Goal: Navigation & Orientation: Find specific page/section

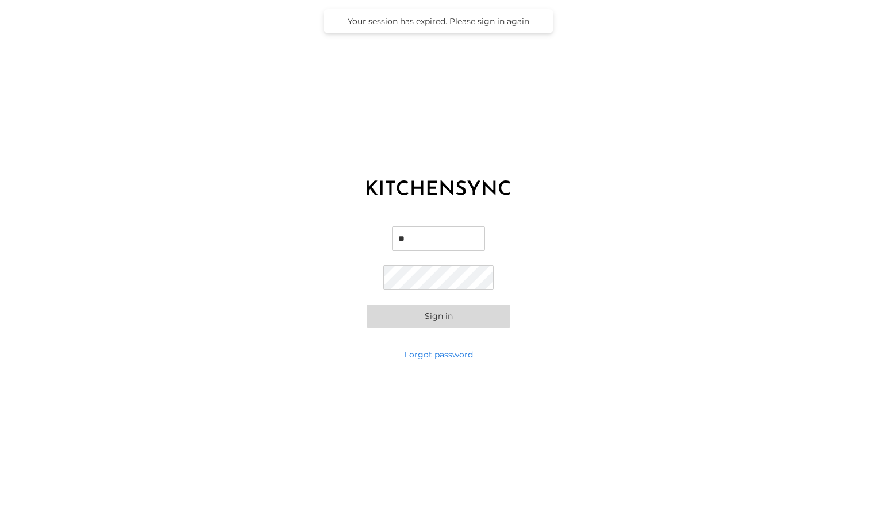
type input "*"
type input "**********"
